Goal: Task Accomplishment & Management: Manage account settings

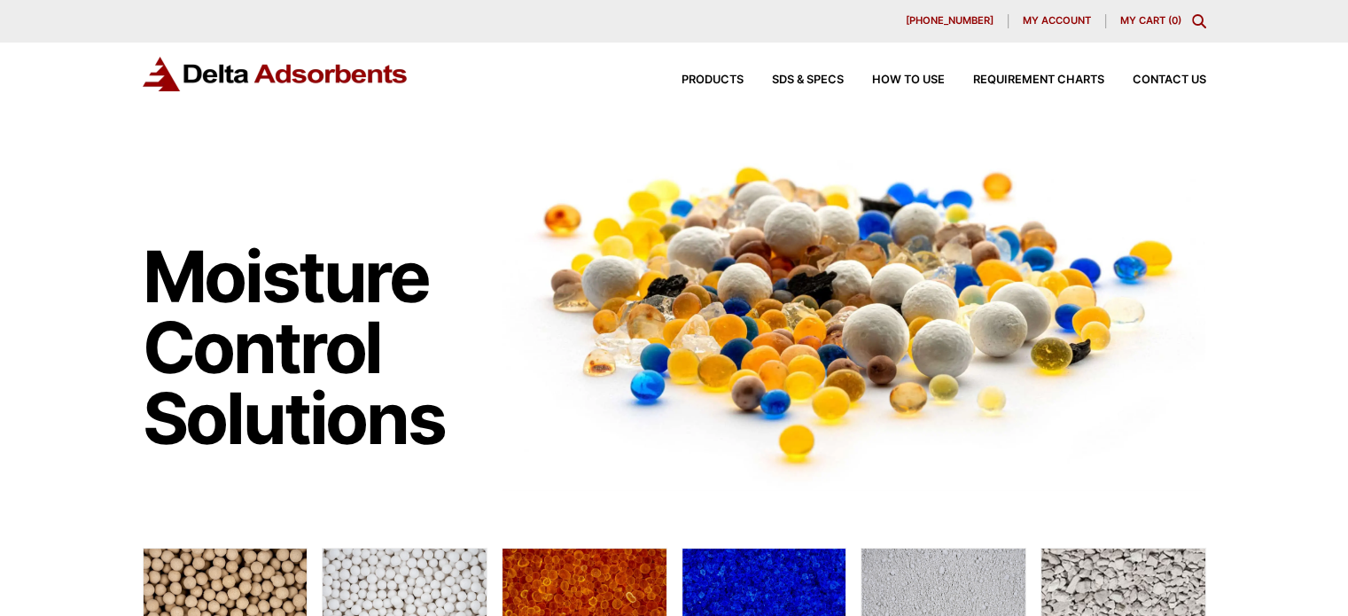
click at [1044, 16] on span "My account" at bounding box center [1057, 21] width 68 height 10
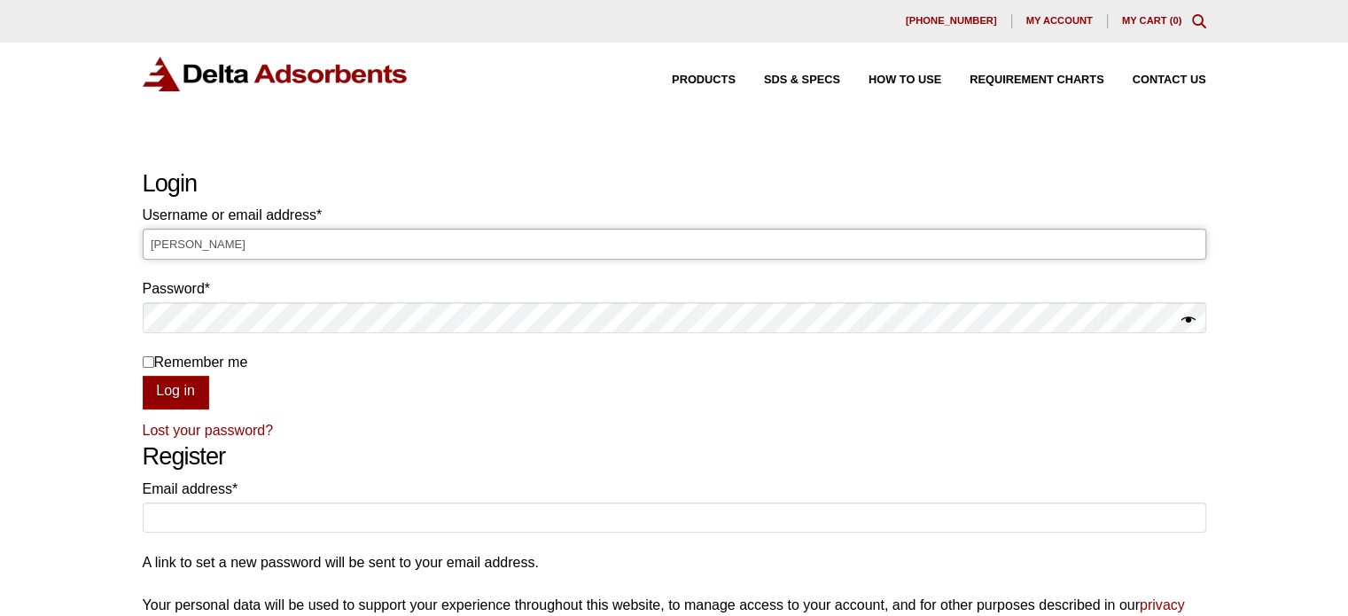
click at [471, 240] on input "[PERSON_NAME]" at bounding box center [674, 244] width 1063 height 30
type input "L"
type input "[PERSON_NAME][EMAIL_ADDRESS][DOMAIN_NAME]"
click at [143, 376] on button "Log in" at bounding box center [176, 393] width 66 height 34
click at [175, 391] on button "Log in" at bounding box center [176, 393] width 66 height 34
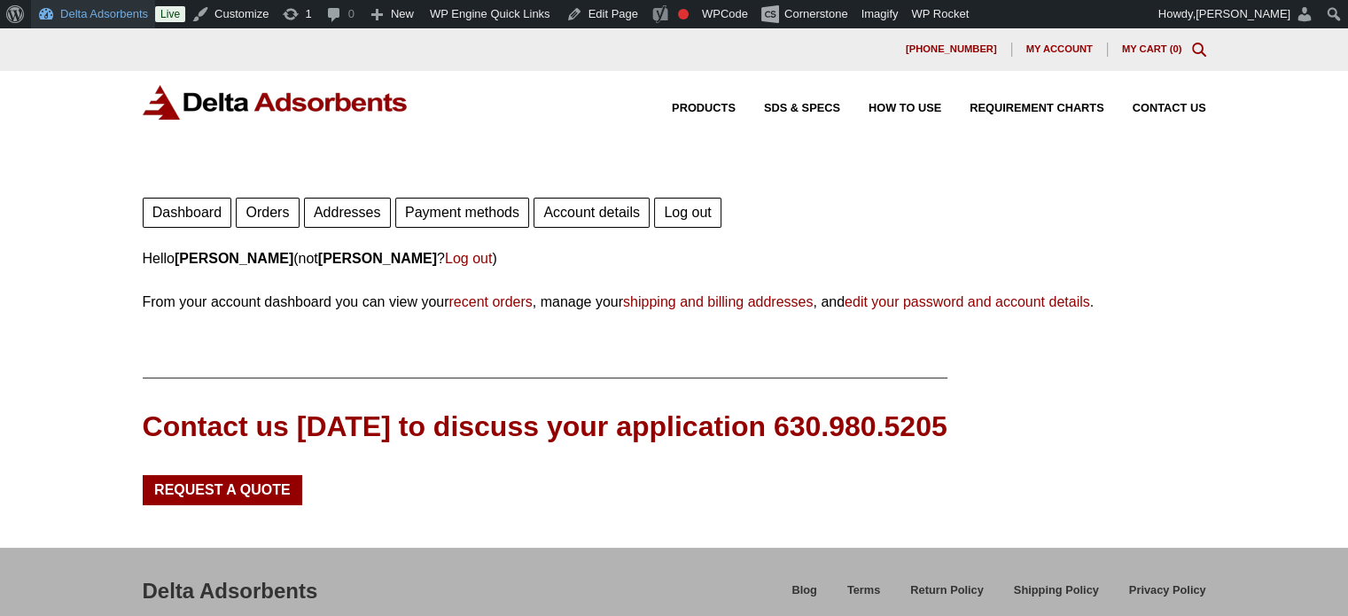
click at [74, 16] on link "Delta Adsorbents" at bounding box center [93, 14] width 124 height 28
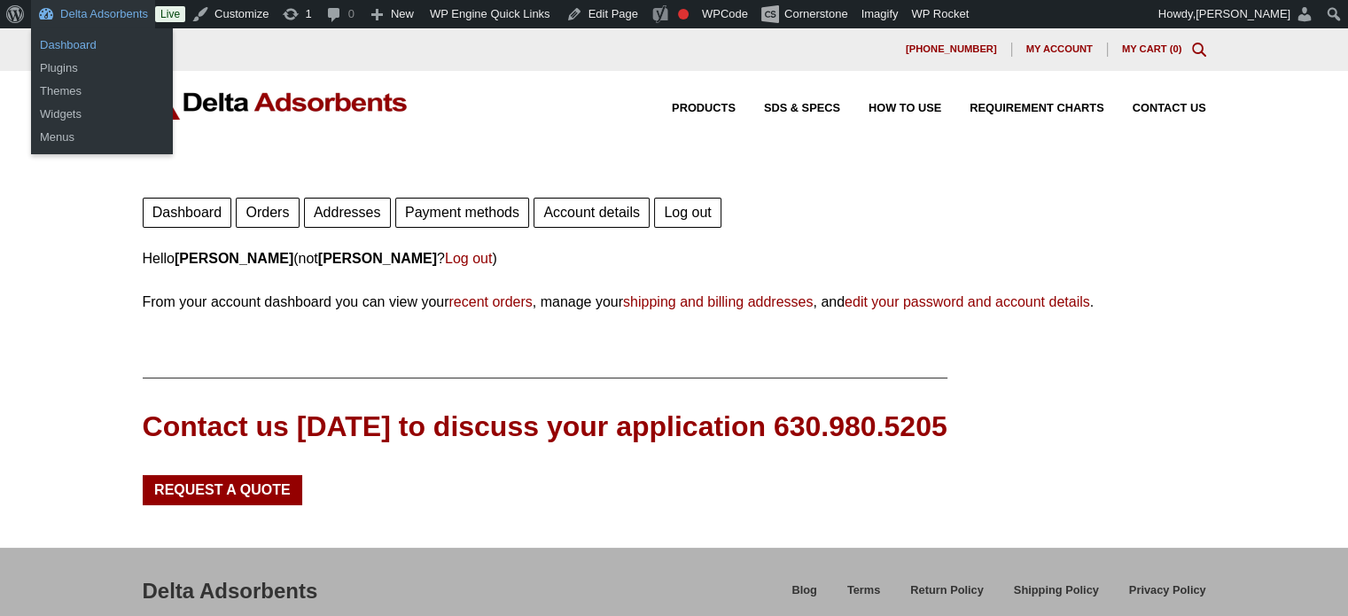
click at [74, 42] on link "Dashboard" at bounding box center [102, 45] width 142 height 23
